Goal: Information Seeking & Learning: Learn about a topic

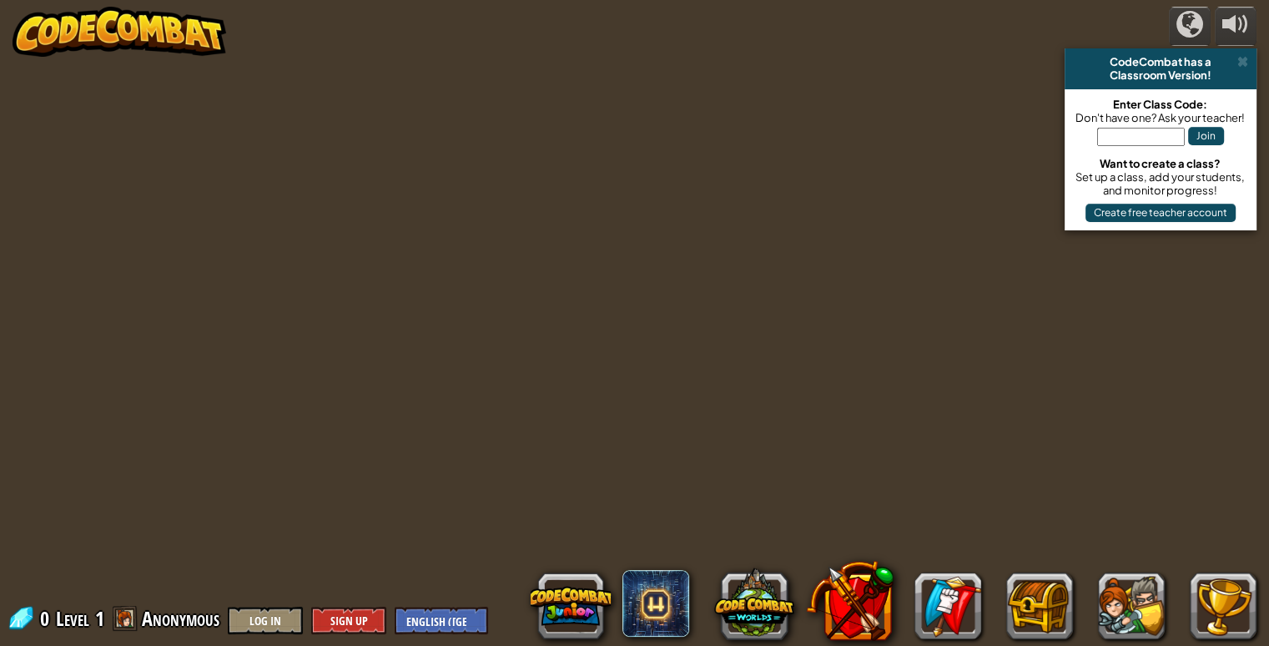
click at [1142, 135] on input "text" at bounding box center [1141, 137] width 88 height 18
type input "GameCatShelf"
click at [1211, 134] on button "Join" at bounding box center [1206, 136] width 36 height 18
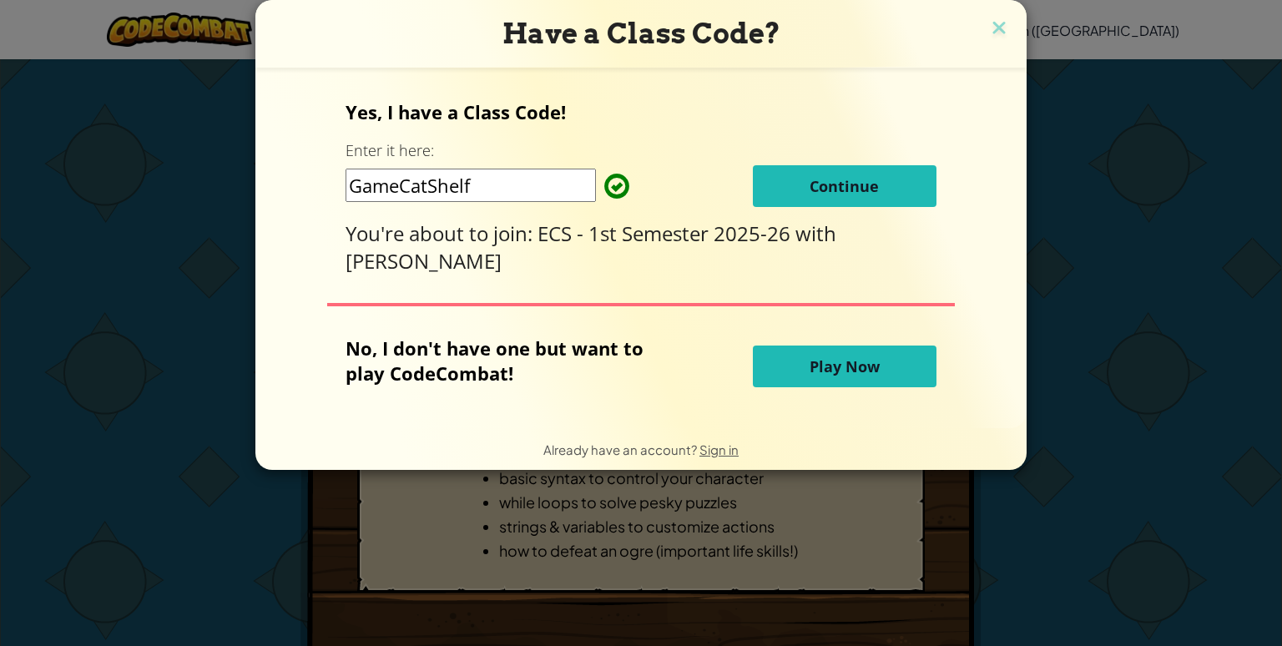
click at [794, 189] on button "Continue" at bounding box center [845, 186] width 184 height 42
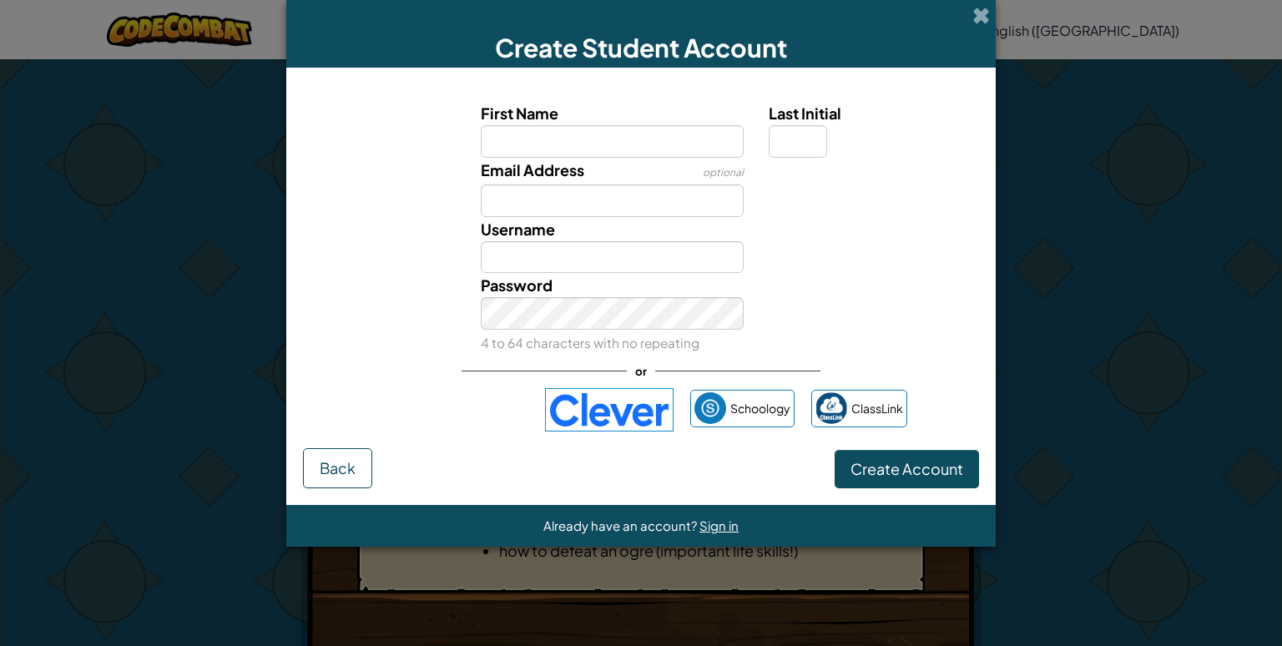
click at [587, 401] on img at bounding box center [609, 409] width 129 height 43
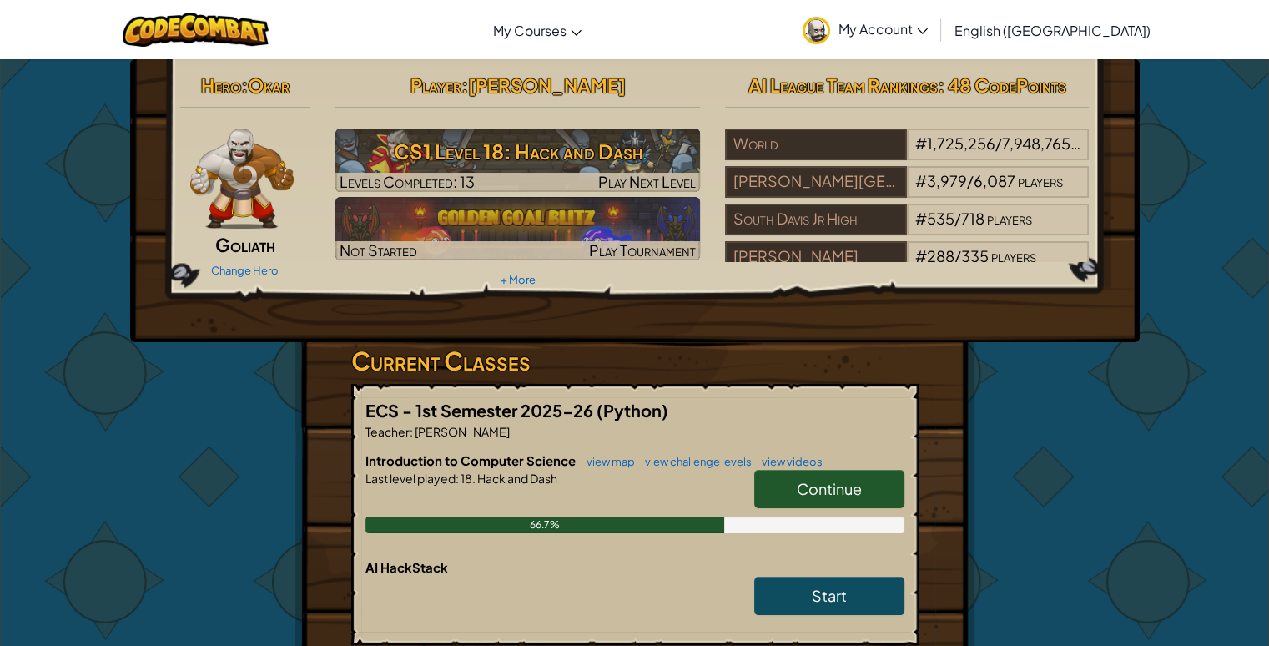
click at [789, 475] on link "Continue" at bounding box center [829, 489] width 150 height 38
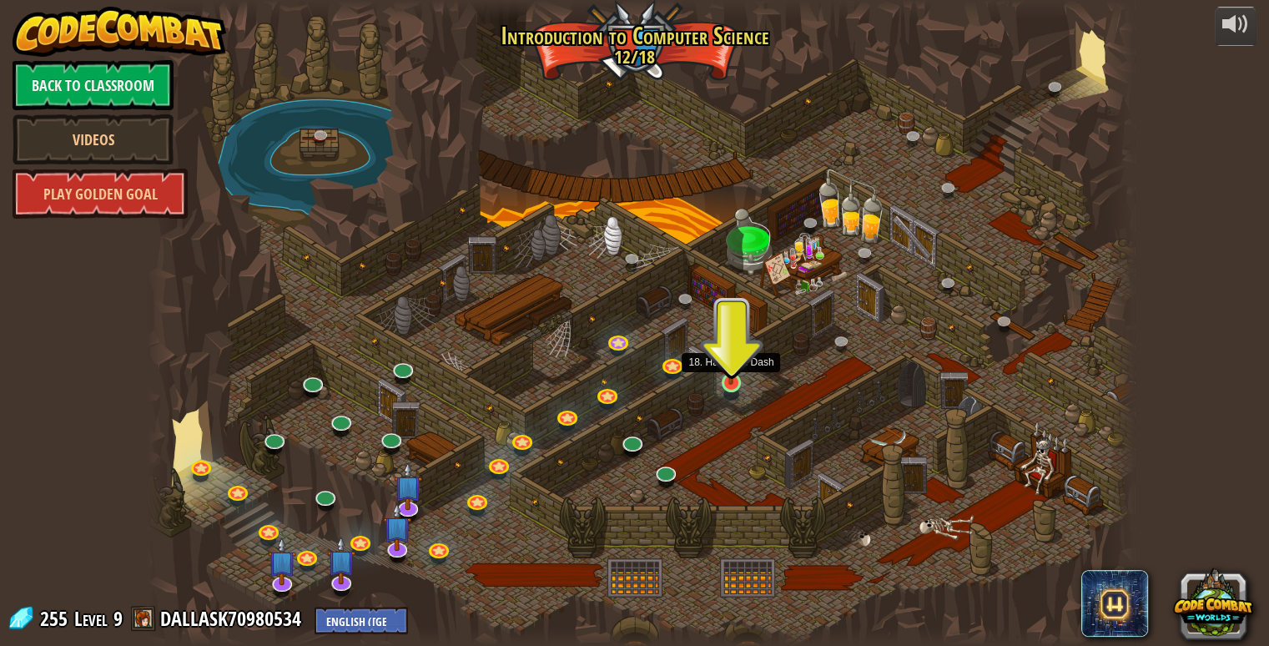
click at [725, 379] on img at bounding box center [730, 356] width 25 height 58
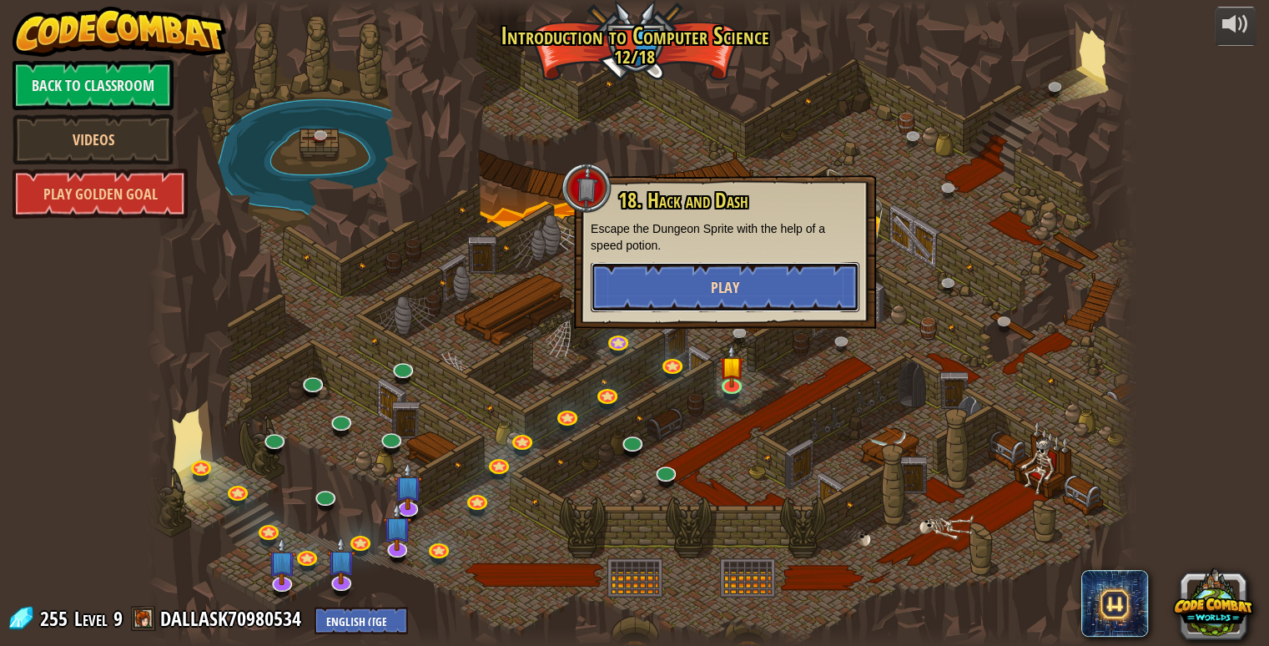
click at [688, 278] on button "Play" at bounding box center [725, 287] width 269 height 50
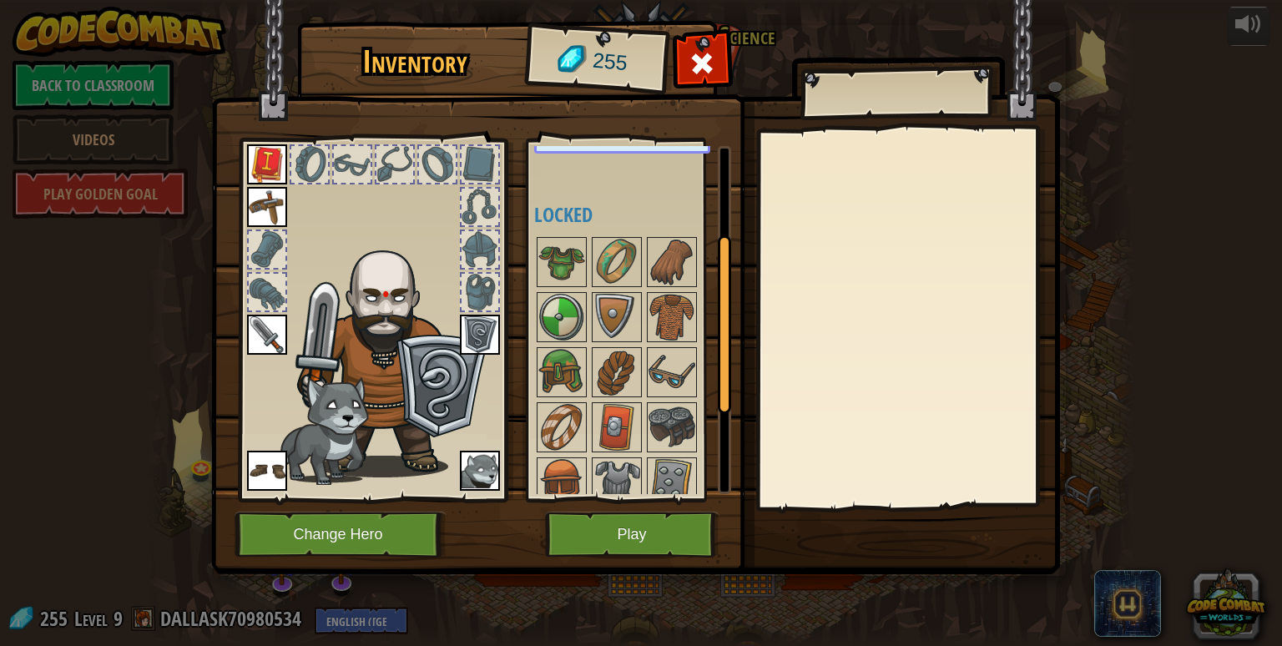
scroll to position [167, 0]
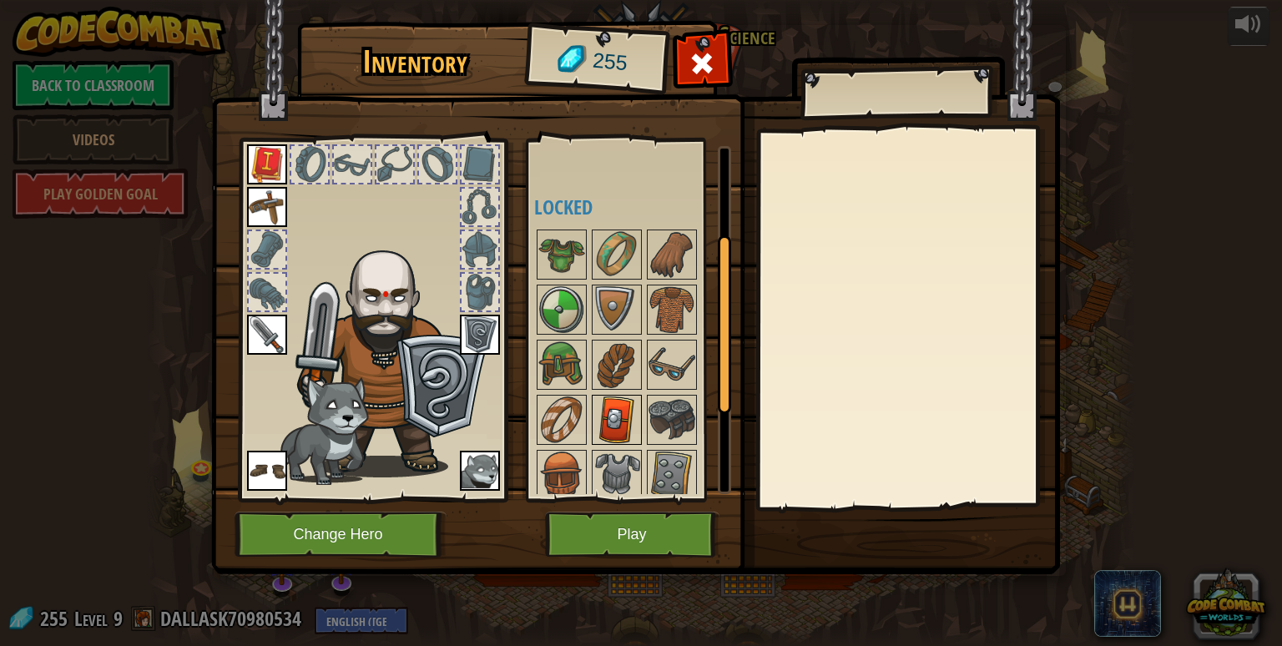
click at [625, 421] on img at bounding box center [616, 419] width 47 height 47
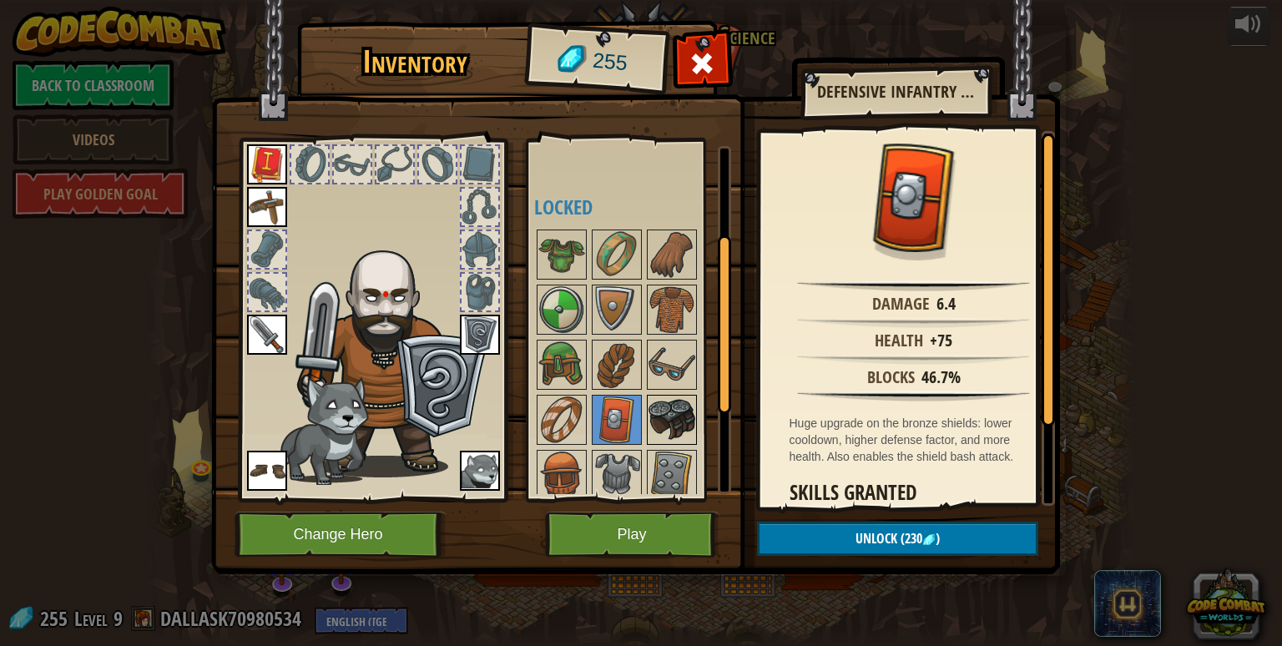
click at [668, 409] on img at bounding box center [671, 419] width 47 height 47
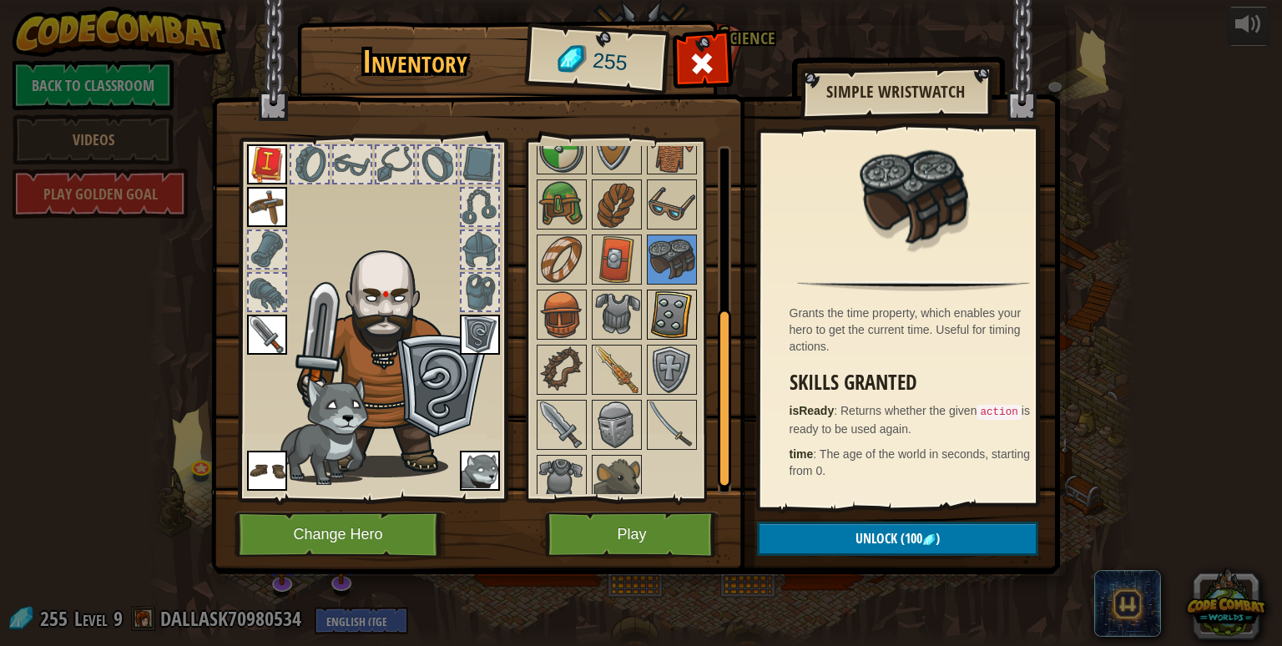
scroll to position [335, 0]
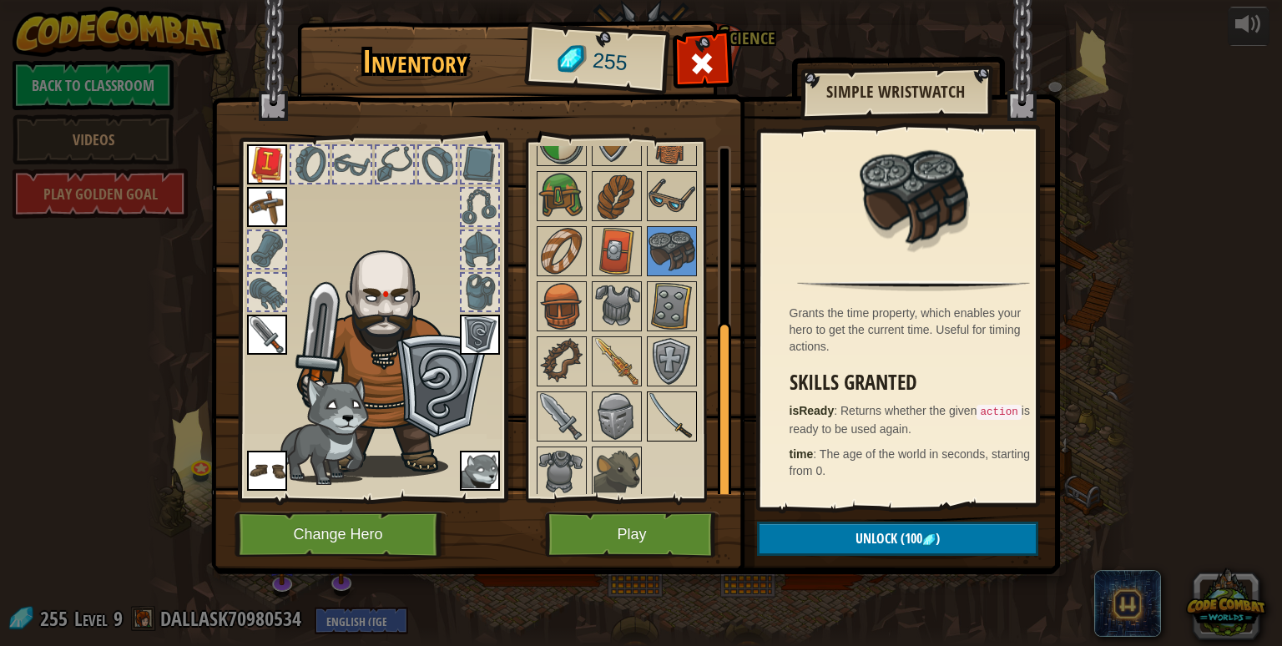
click at [659, 406] on img at bounding box center [671, 416] width 47 height 47
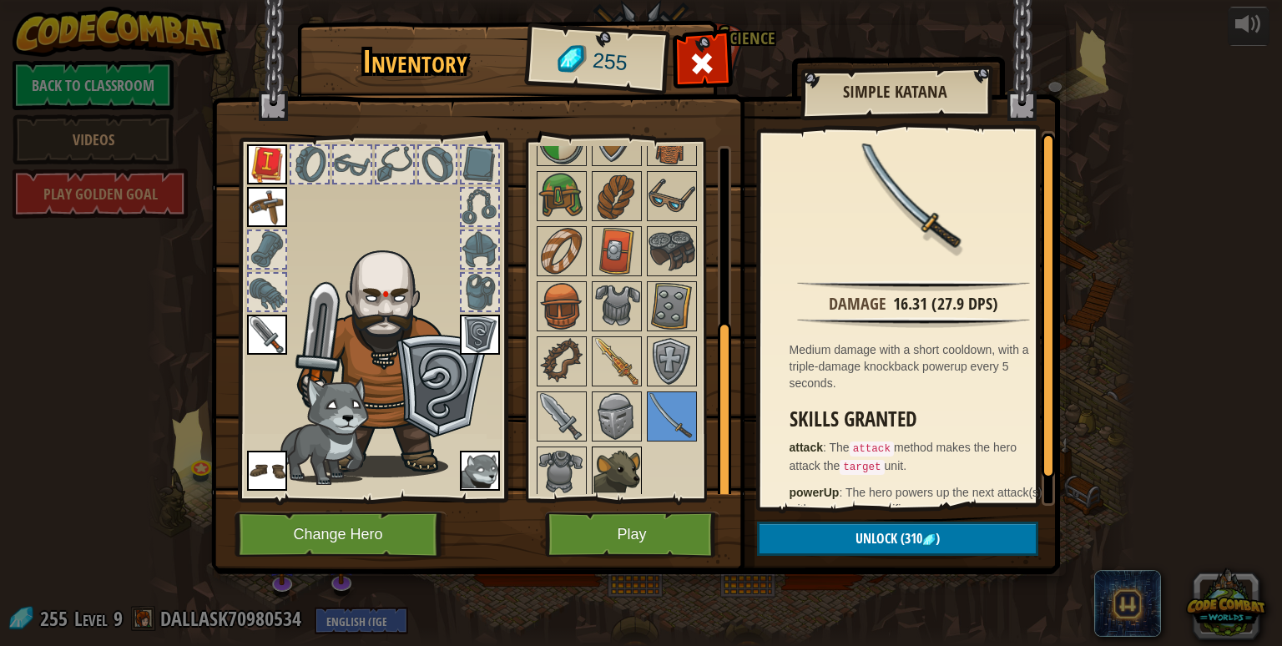
click at [630, 467] on img at bounding box center [616, 471] width 47 height 47
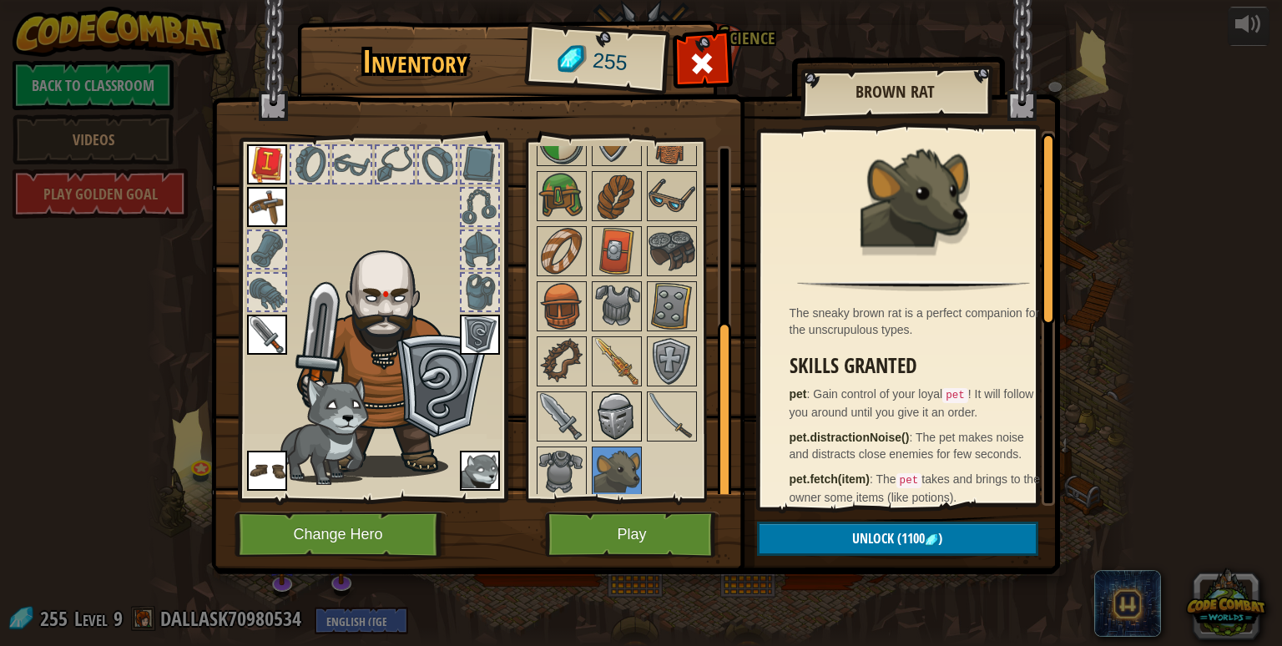
click at [617, 412] on img at bounding box center [616, 416] width 47 height 47
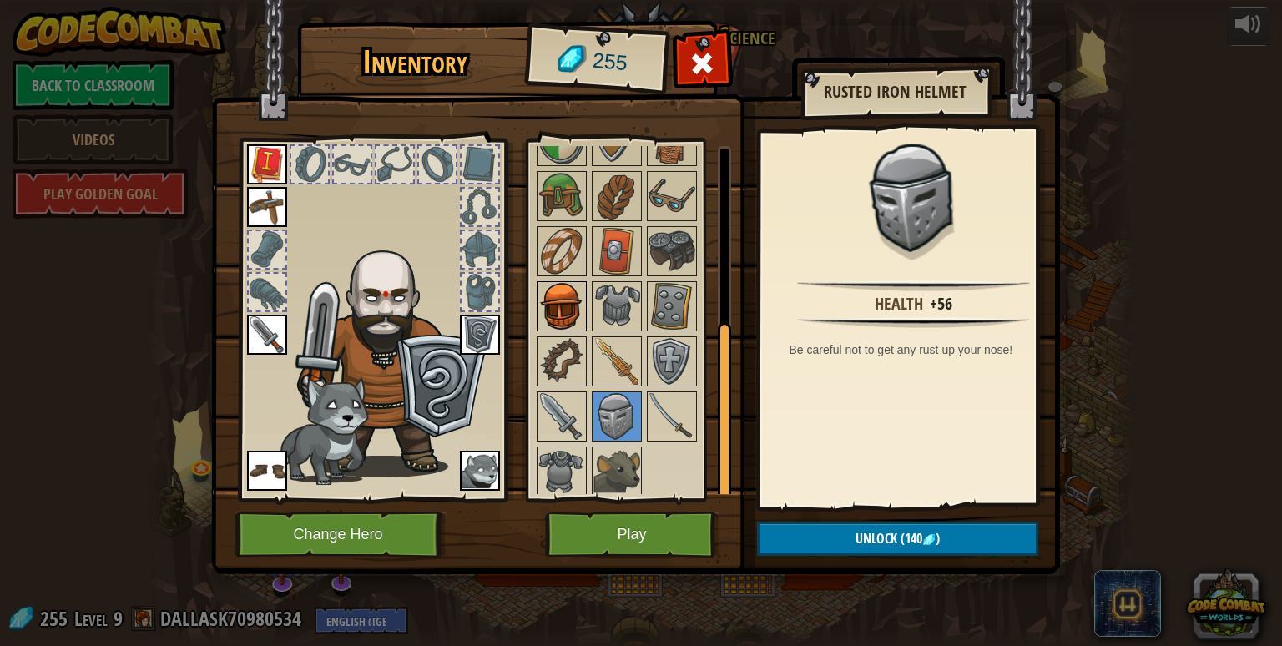
click at [562, 308] on img at bounding box center [561, 306] width 47 height 47
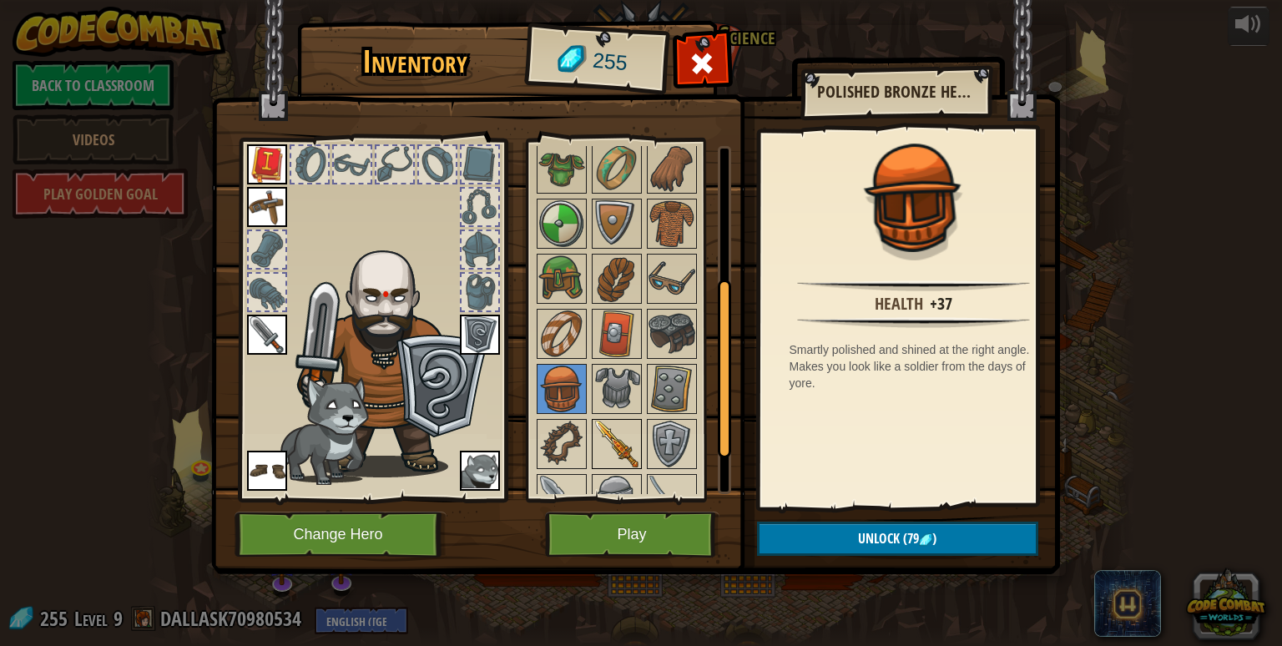
scroll to position [252, 0]
click at [565, 274] on img at bounding box center [561, 279] width 47 height 47
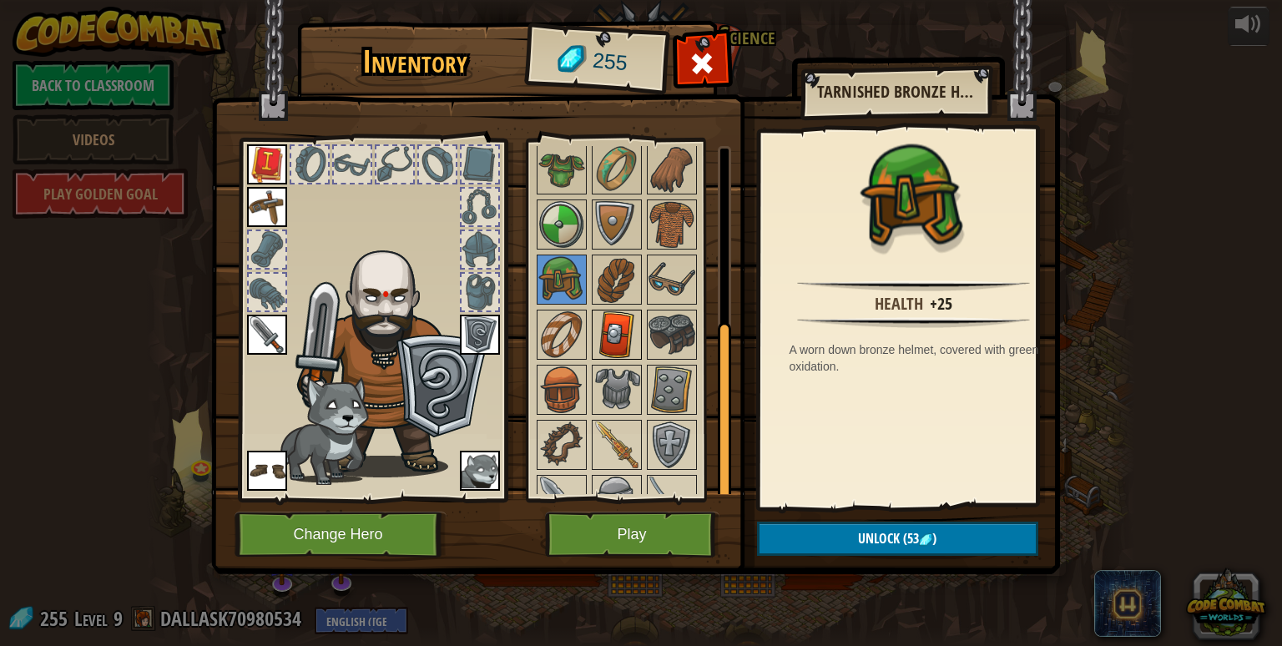
scroll to position [335, 0]
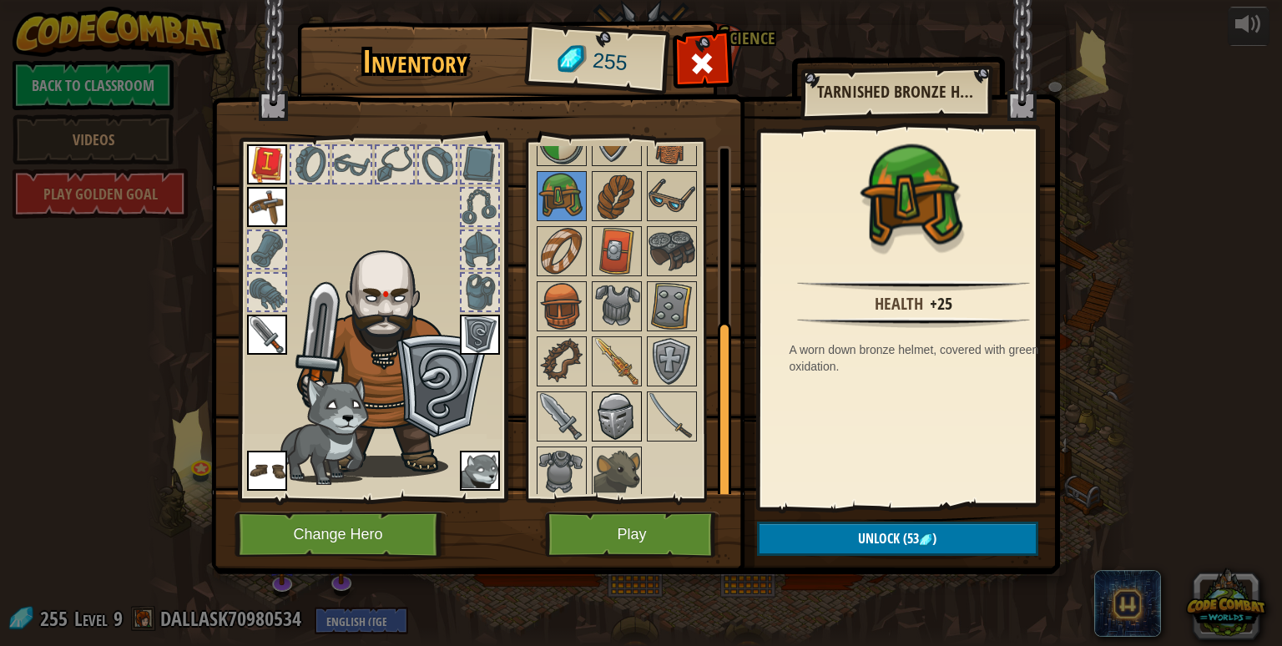
click at [619, 393] on img at bounding box center [616, 416] width 47 height 47
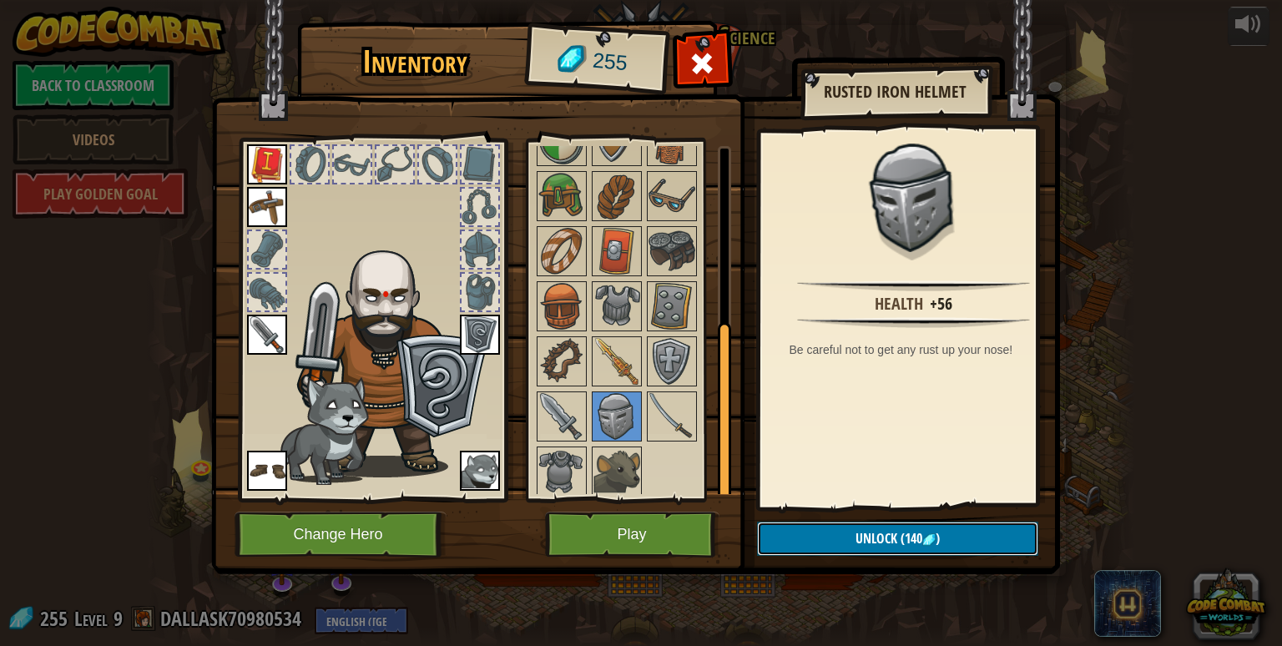
click at [855, 533] on span "Unlock" at bounding box center [876, 538] width 42 height 18
click at [854, 533] on button "Confirm" at bounding box center [897, 539] width 281 height 34
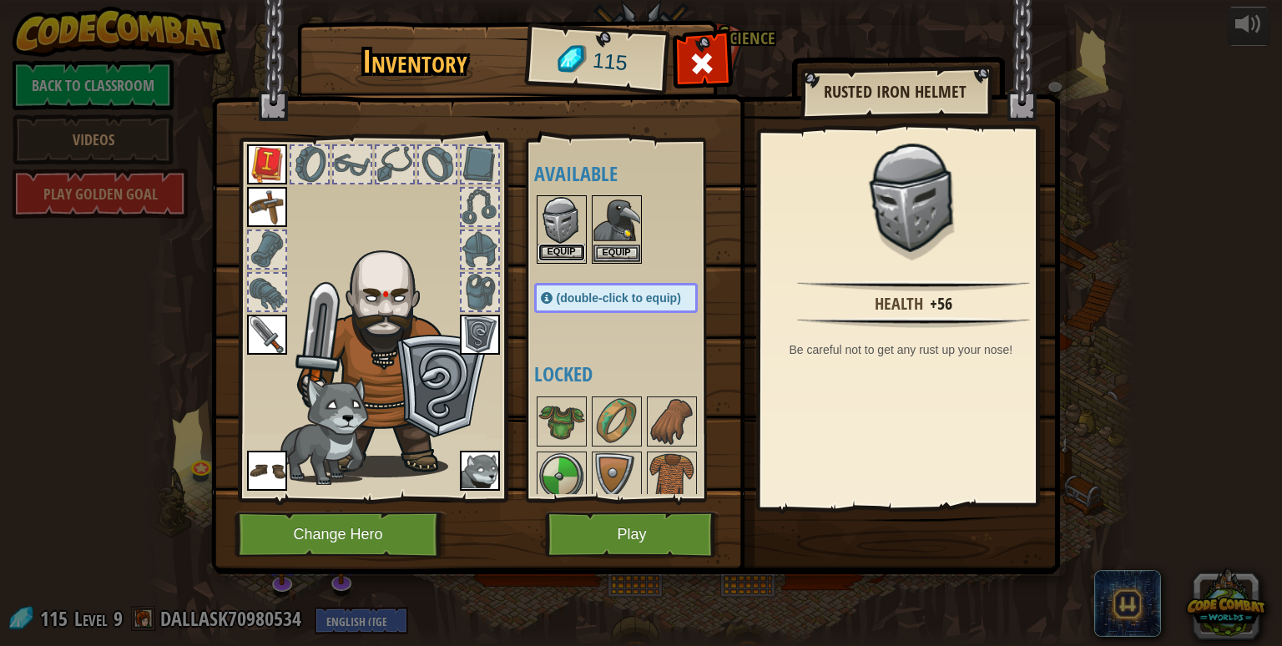
click at [570, 248] on button "Equip" at bounding box center [561, 253] width 47 height 18
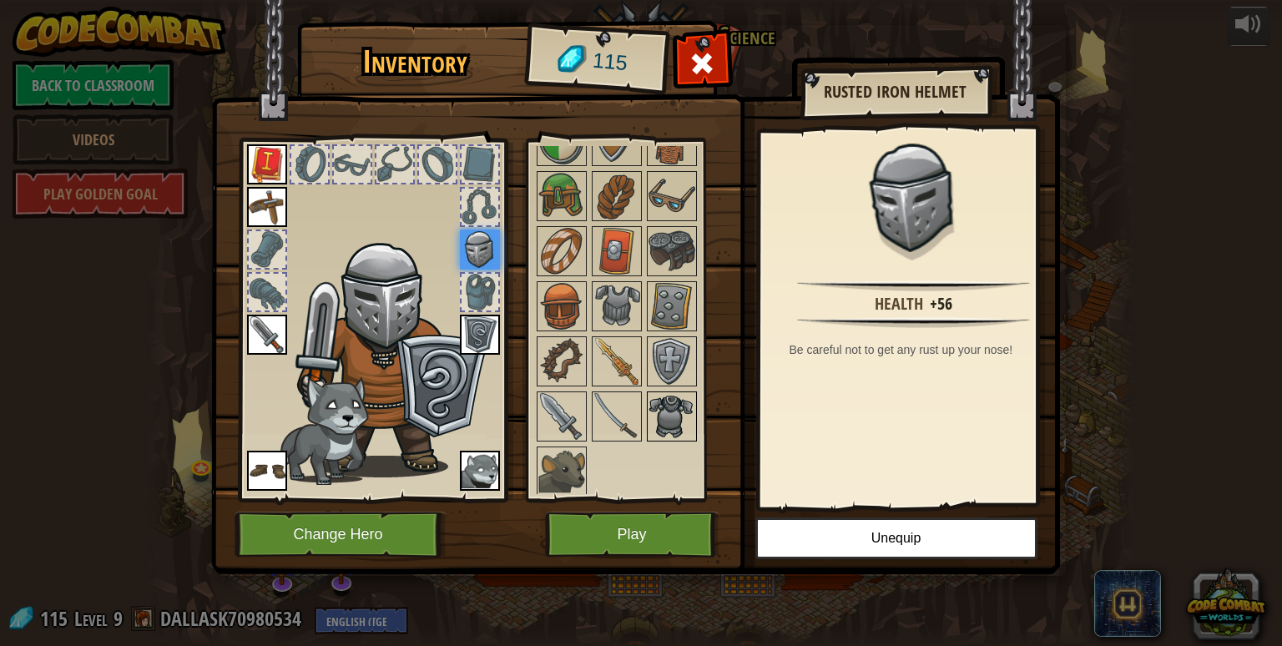
click at [658, 415] on img at bounding box center [671, 416] width 47 height 47
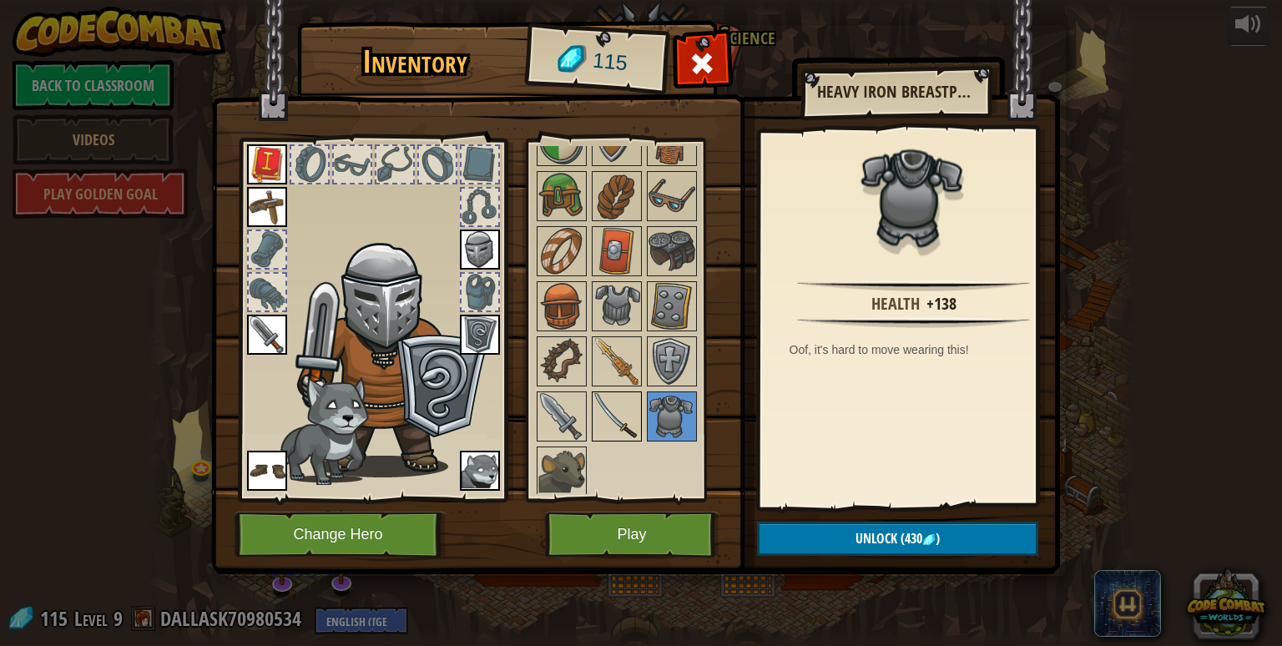
click at [624, 410] on img at bounding box center [616, 416] width 47 height 47
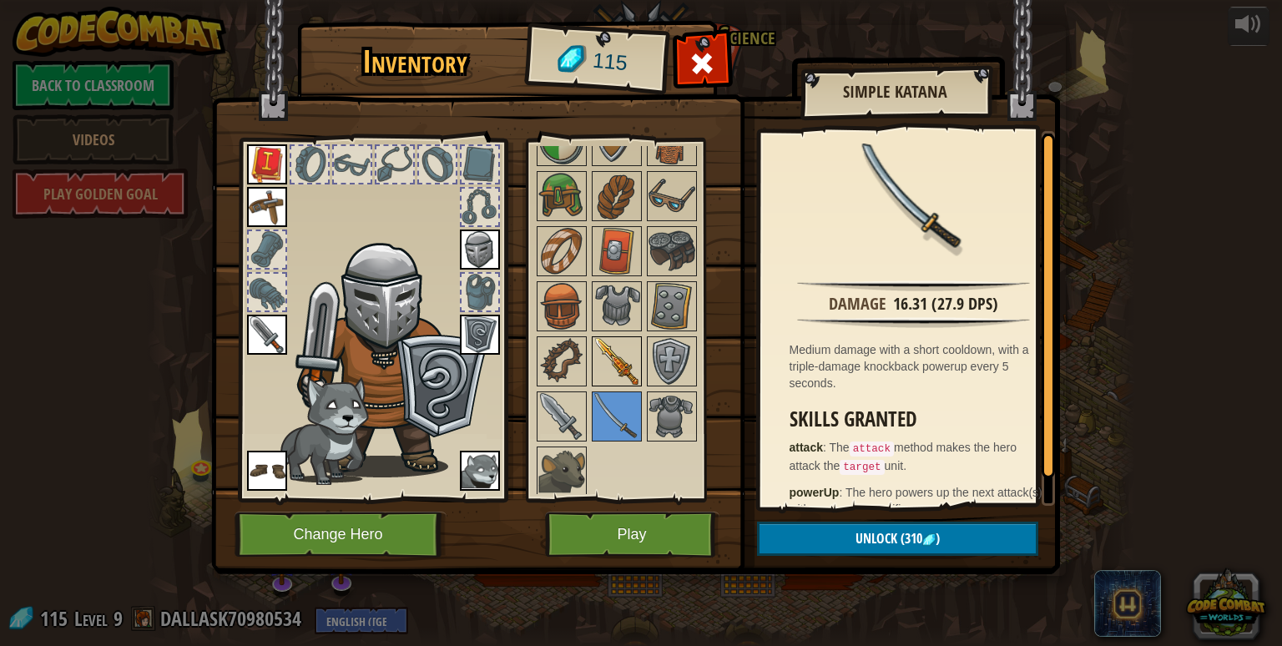
click at [618, 364] on img at bounding box center [616, 361] width 47 height 47
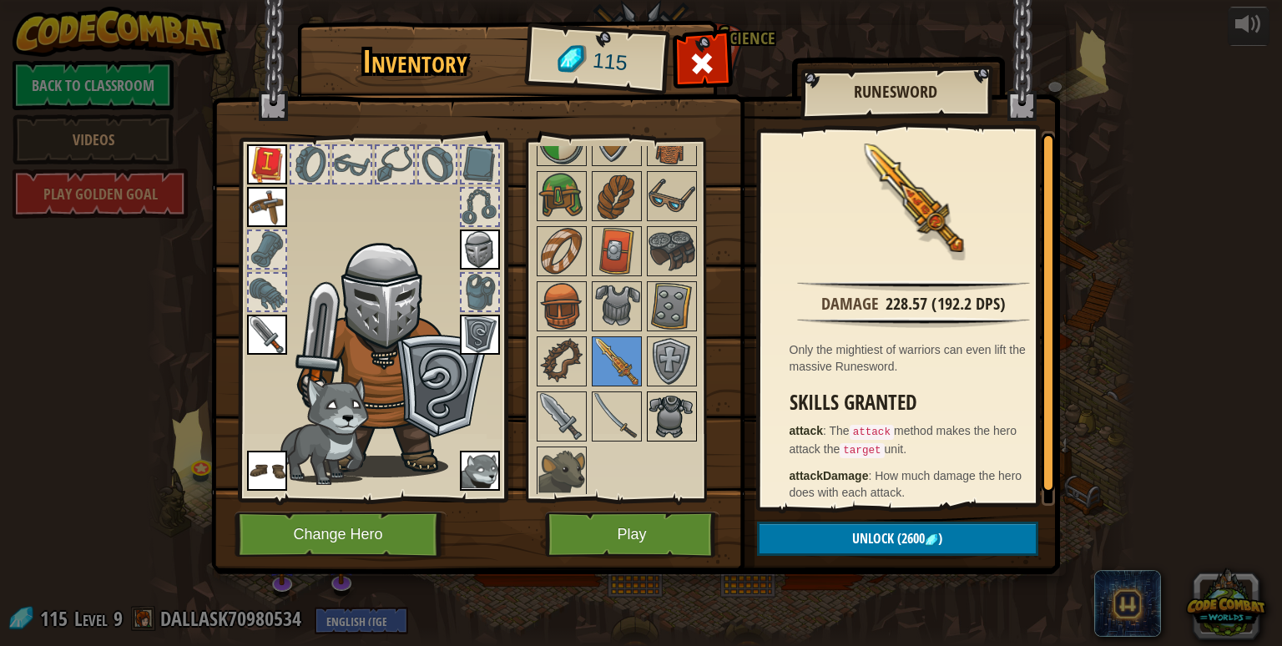
click at [680, 411] on img at bounding box center [671, 416] width 47 height 47
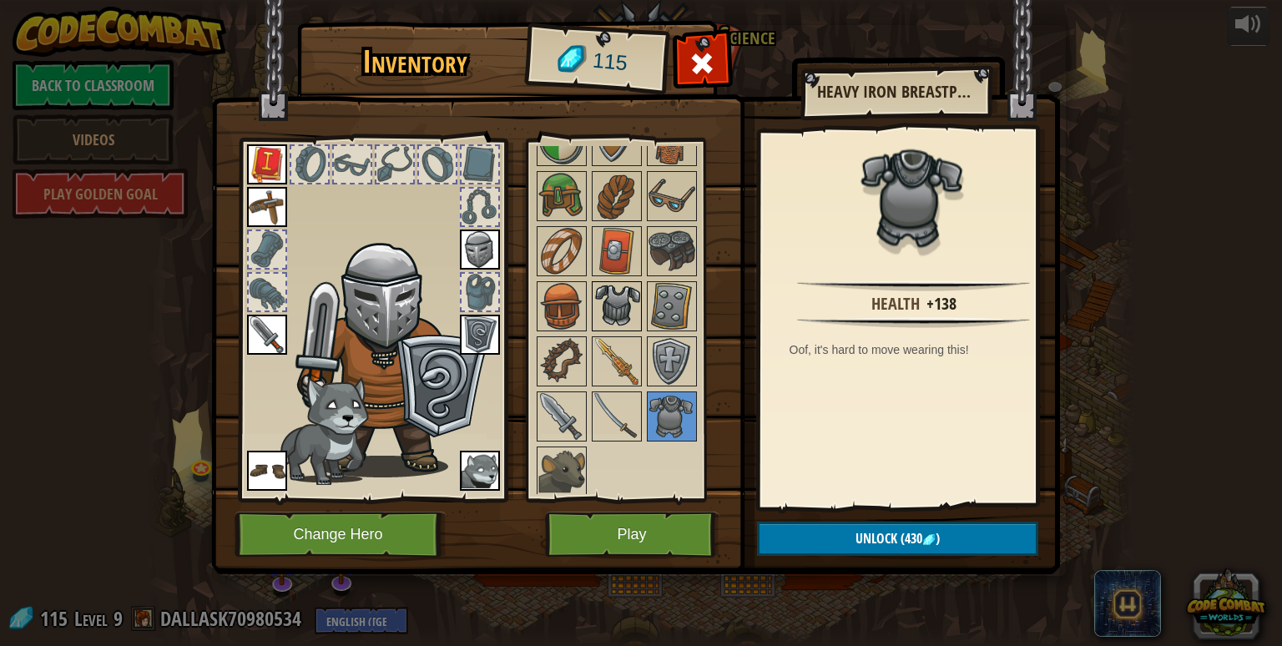
click at [618, 294] on img at bounding box center [616, 306] width 47 height 47
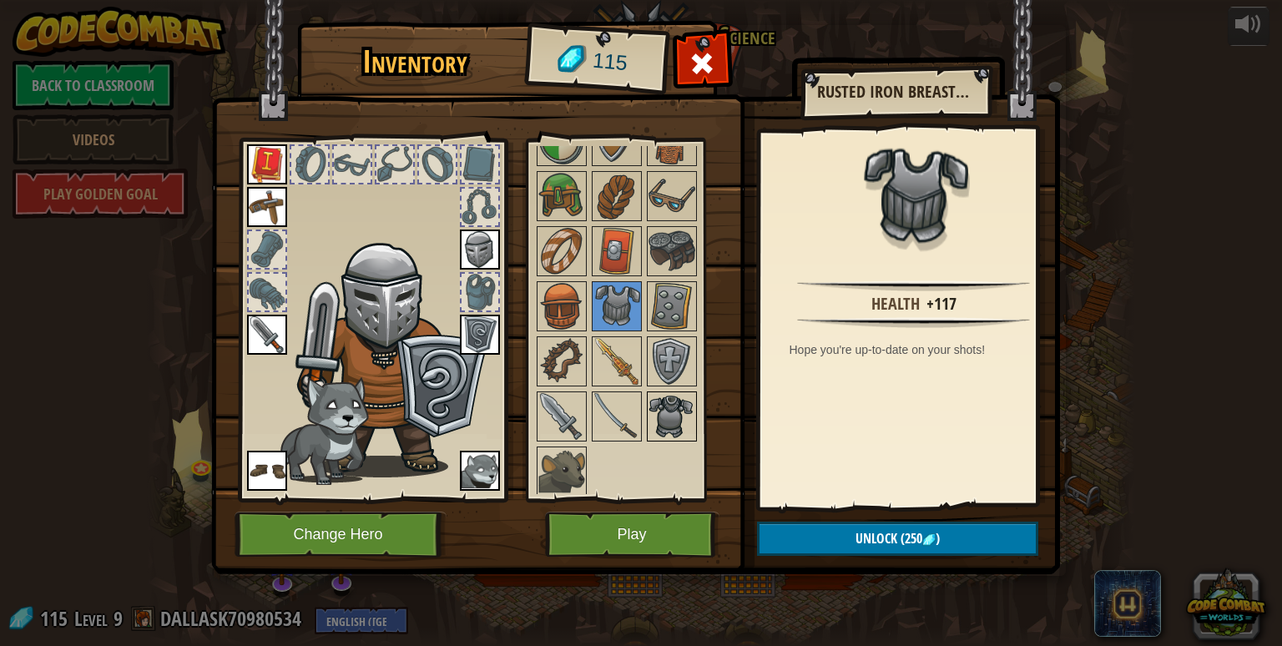
click at [677, 408] on img at bounding box center [671, 416] width 47 height 47
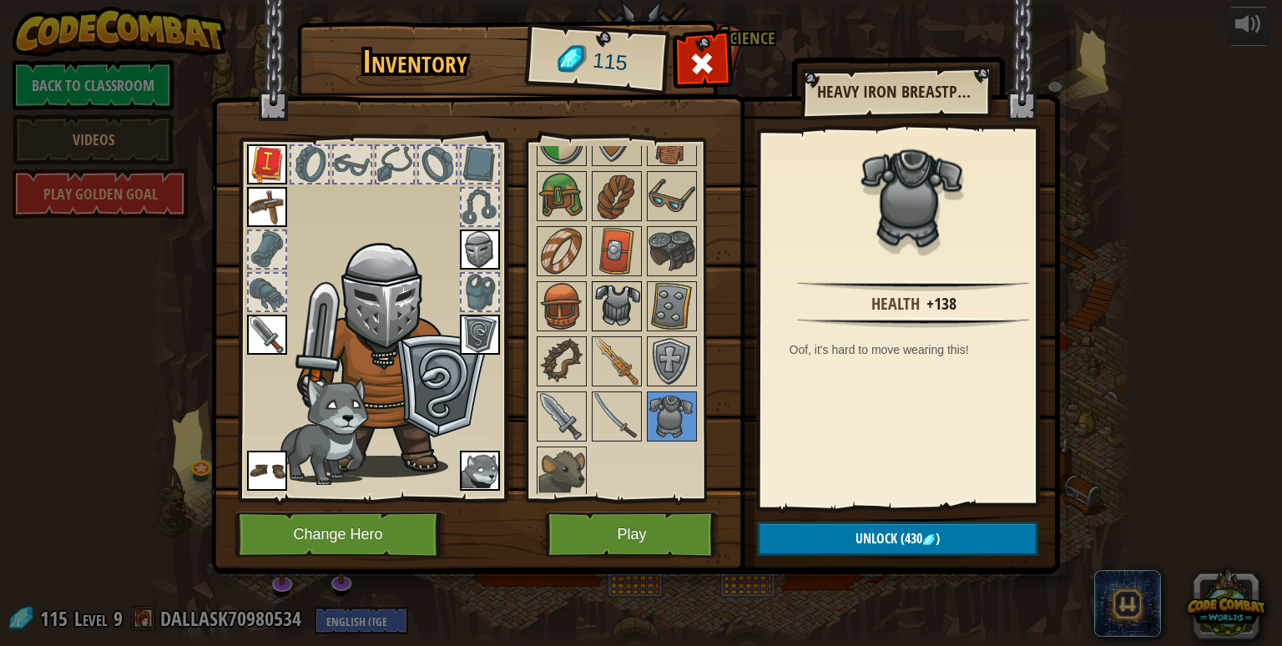
click at [622, 305] on img at bounding box center [616, 306] width 47 height 47
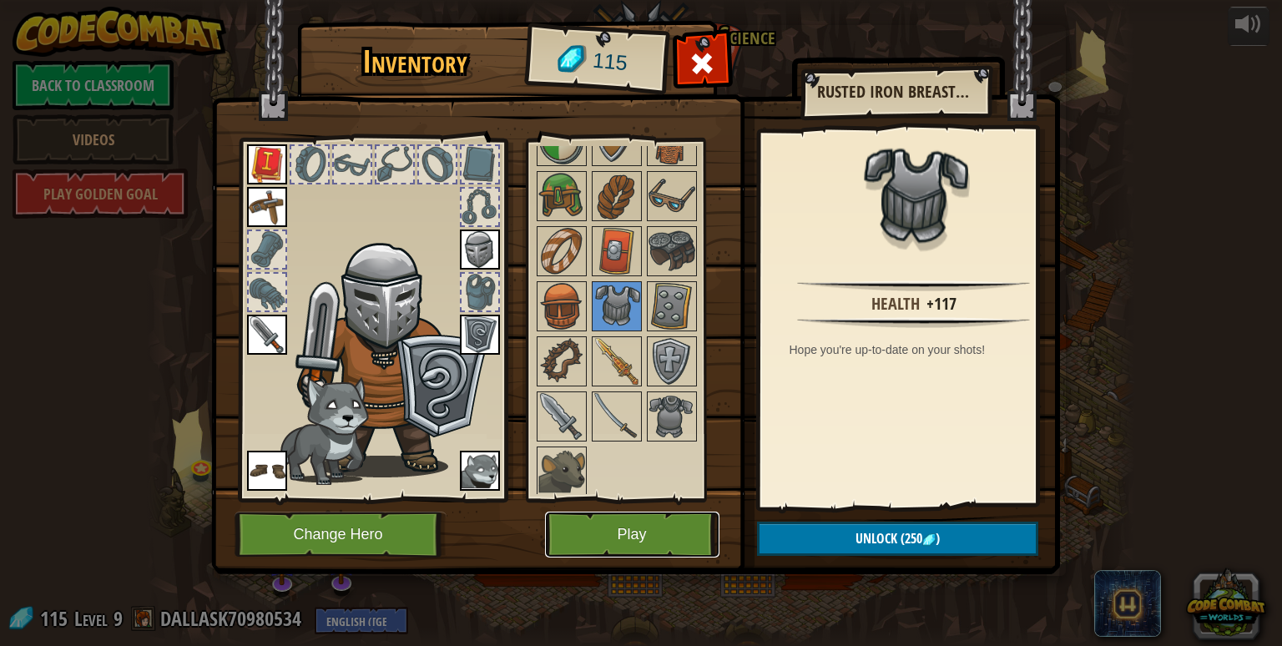
click at [671, 536] on button "Play" at bounding box center [632, 535] width 174 height 46
